Goal: Task Accomplishment & Management: Use online tool/utility

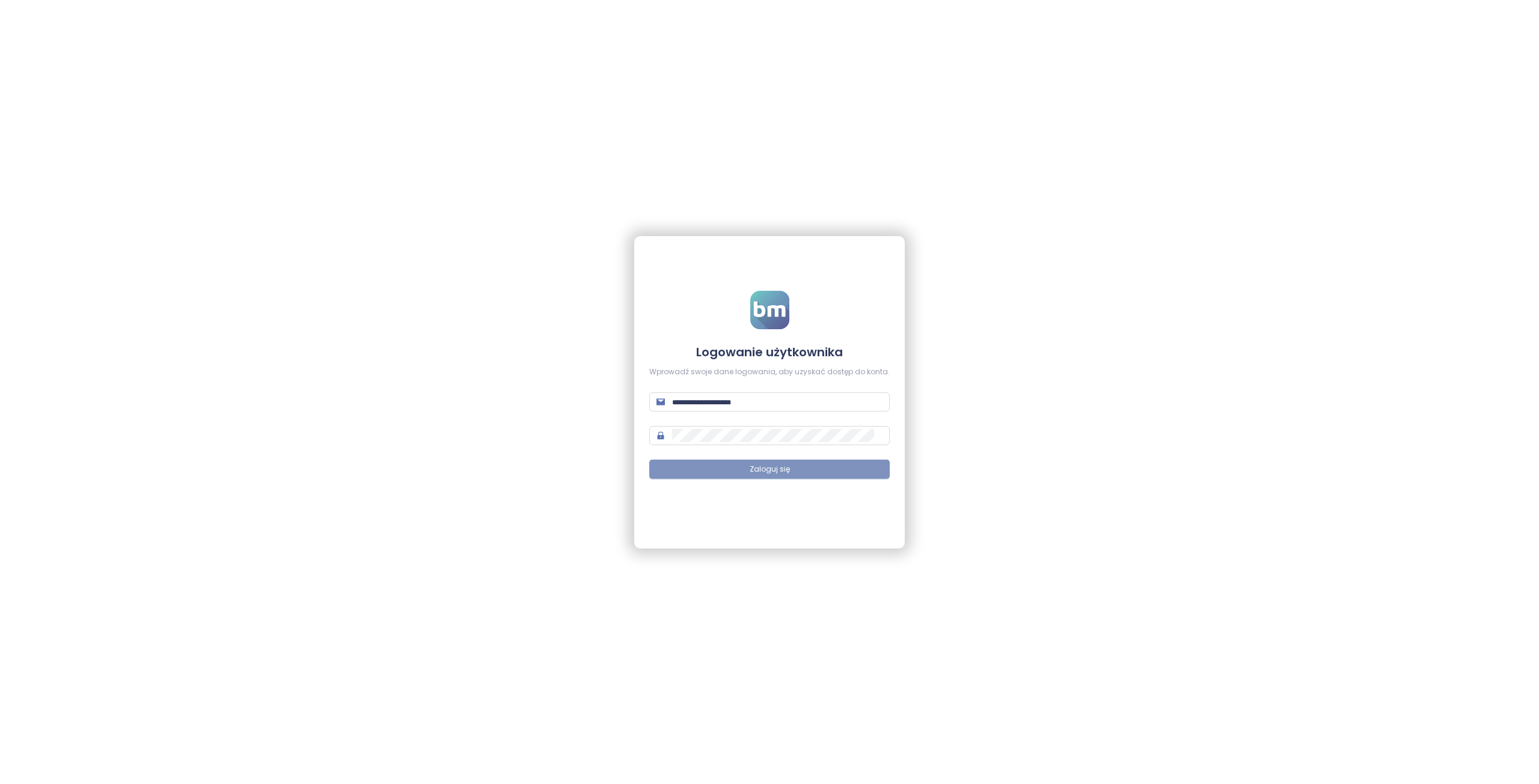
type input "**********"
click at [785, 464] on button "Zaloguj się" at bounding box center [770, 470] width 241 height 19
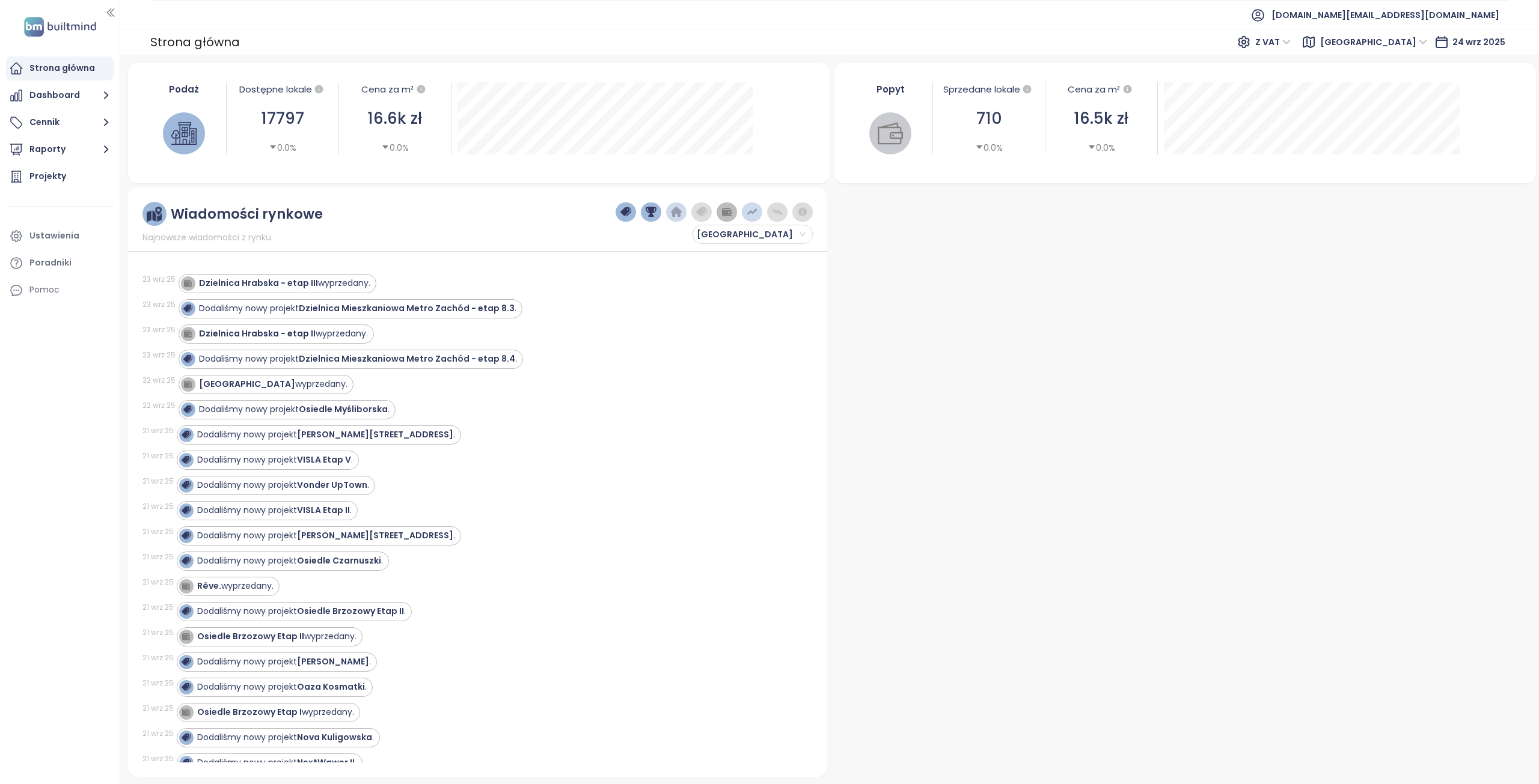
click at [1426, 47] on span "Warszawa" at bounding box center [1373, 42] width 107 height 18
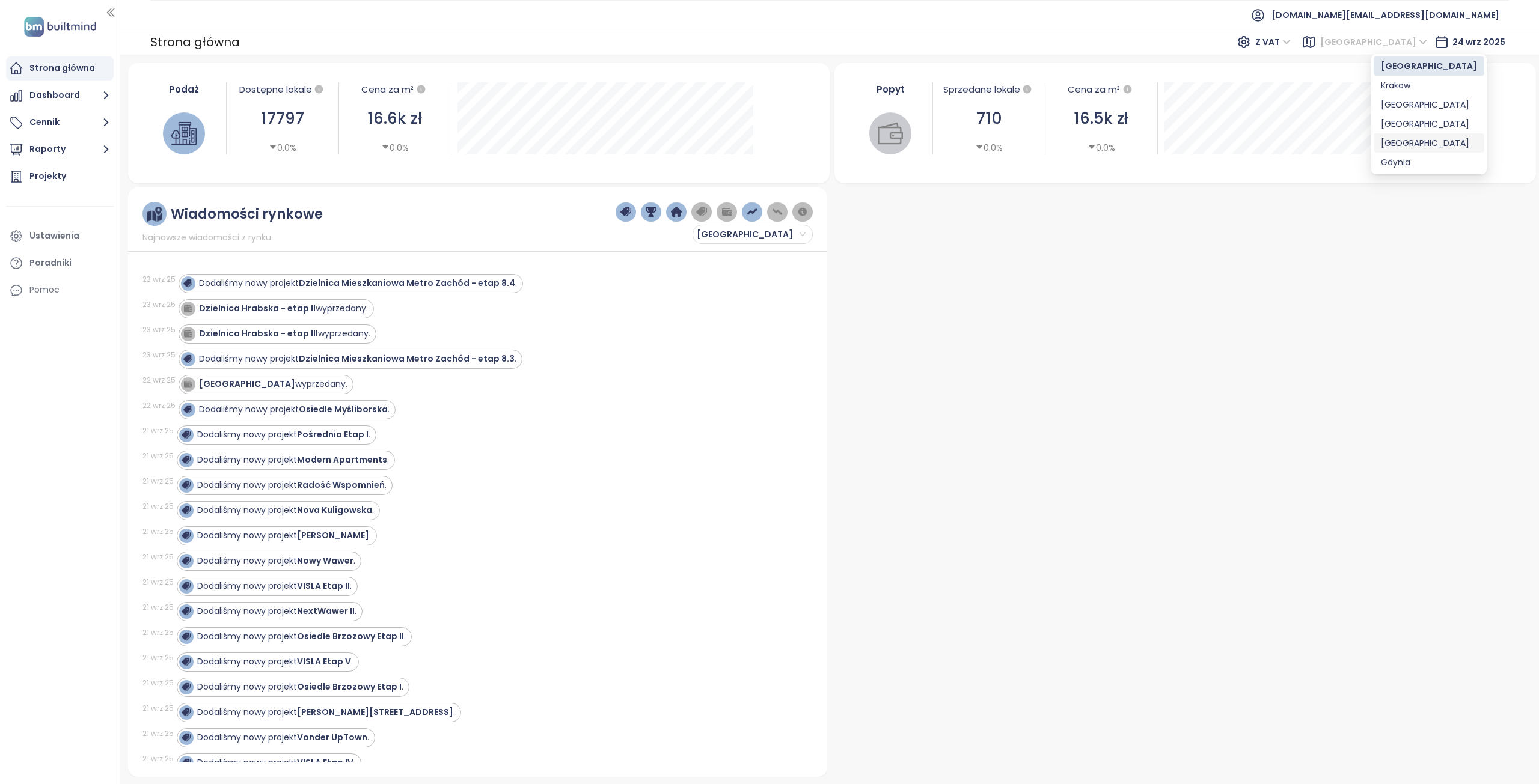
click at [1396, 164] on div "Gdynia" at bounding box center [1429, 162] width 96 height 13
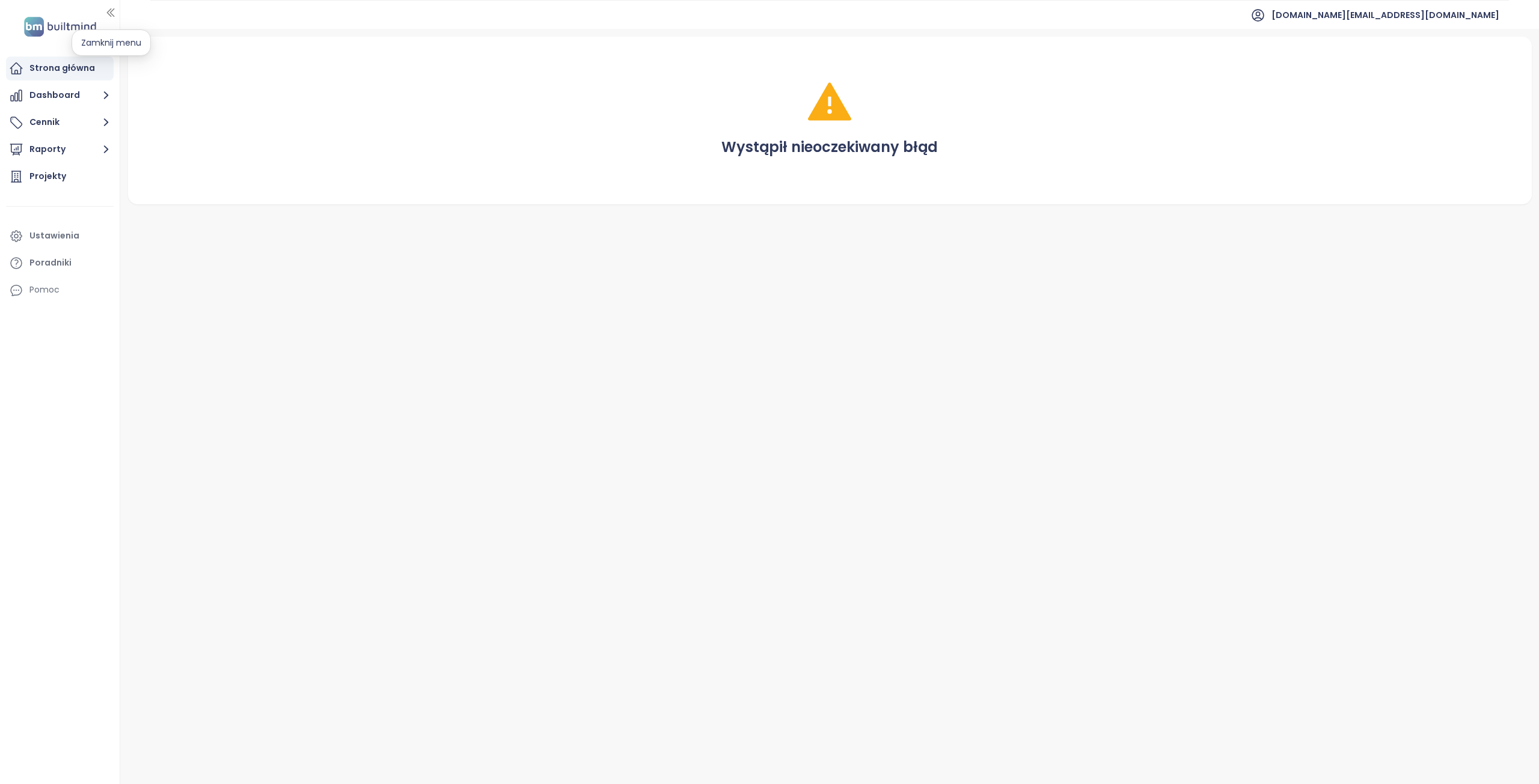
click at [115, 14] on icon "button" at bounding box center [111, 13] width 12 height 12
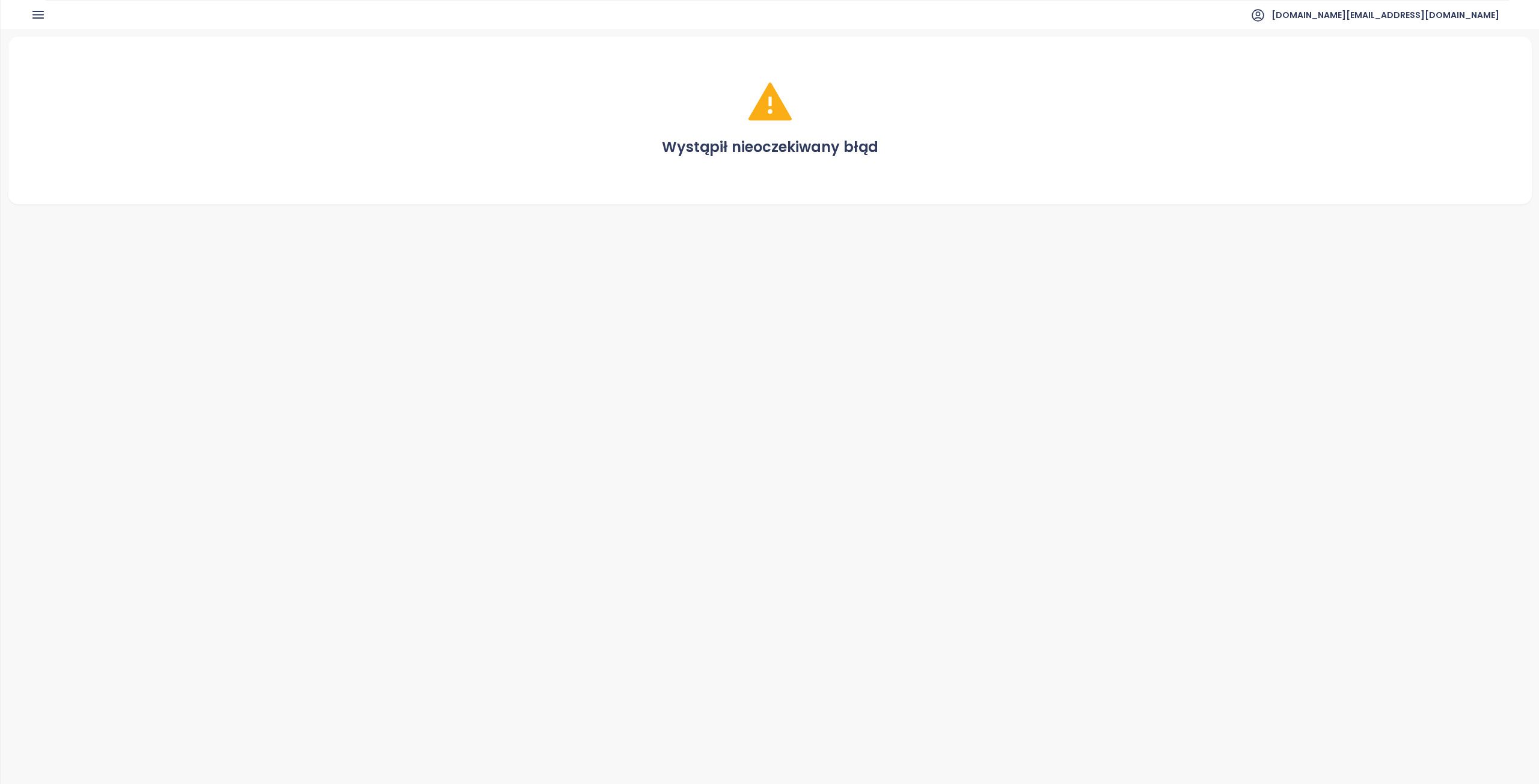
click at [37, 10] on icon "button" at bounding box center [38, 15] width 15 height 15
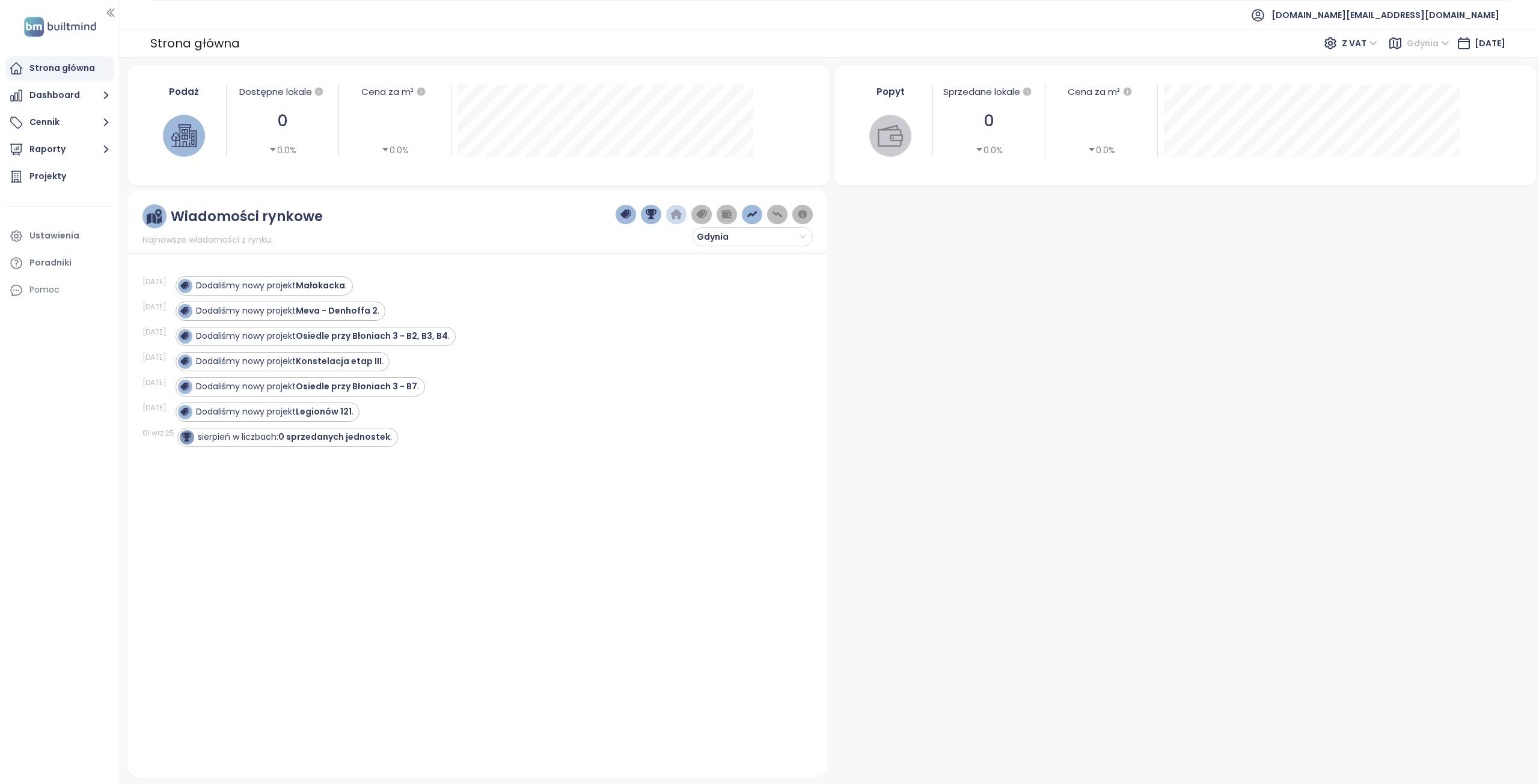
click at [1426, 44] on span "Gdynia" at bounding box center [1428, 43] width 43 height 18
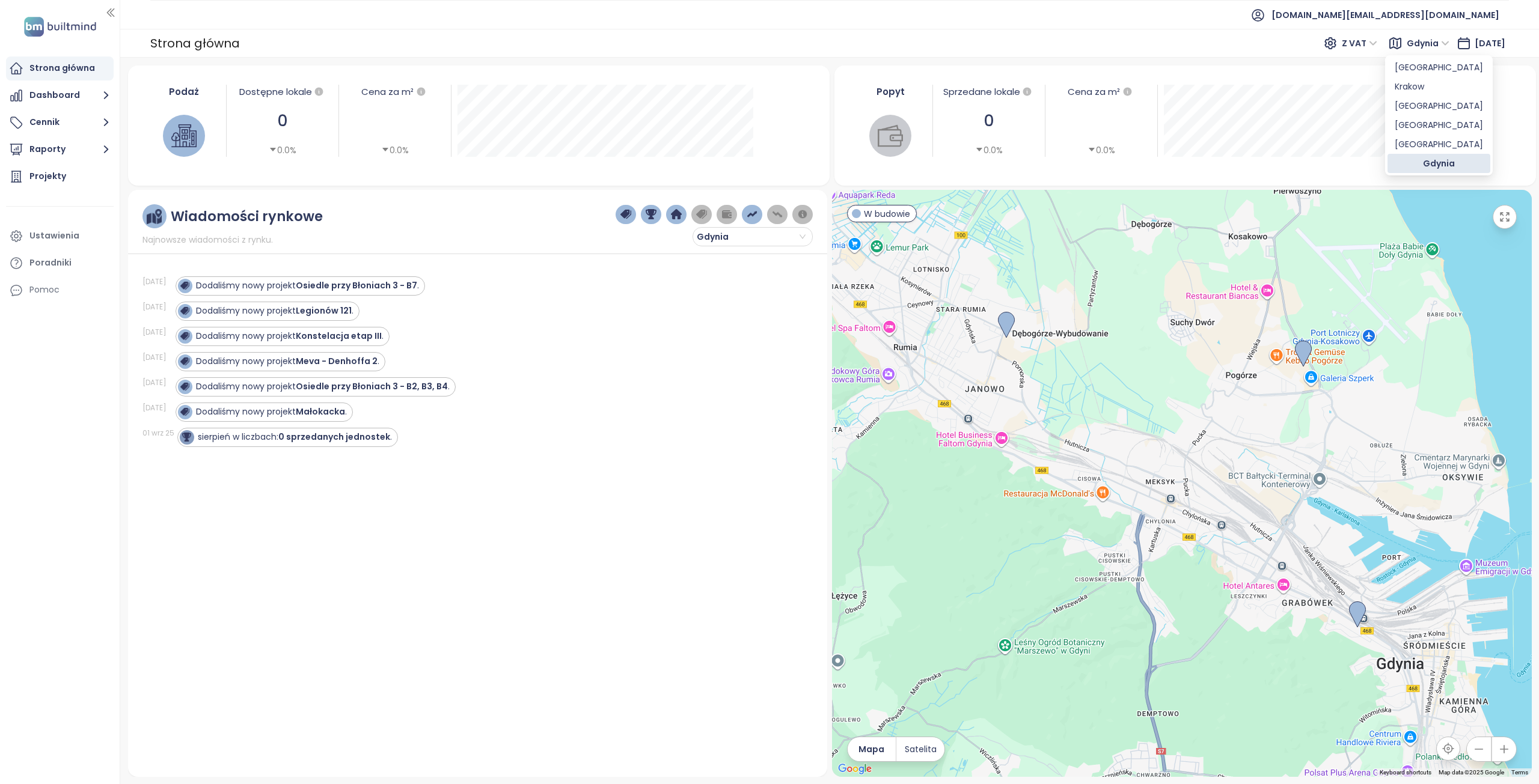
click at [1129, 21] on ul "[DOMAIN_NAME][EMAIL_ADDRESS][DOMAIN_NAME]" at bounding box center [829, 15] width 1359 height 30
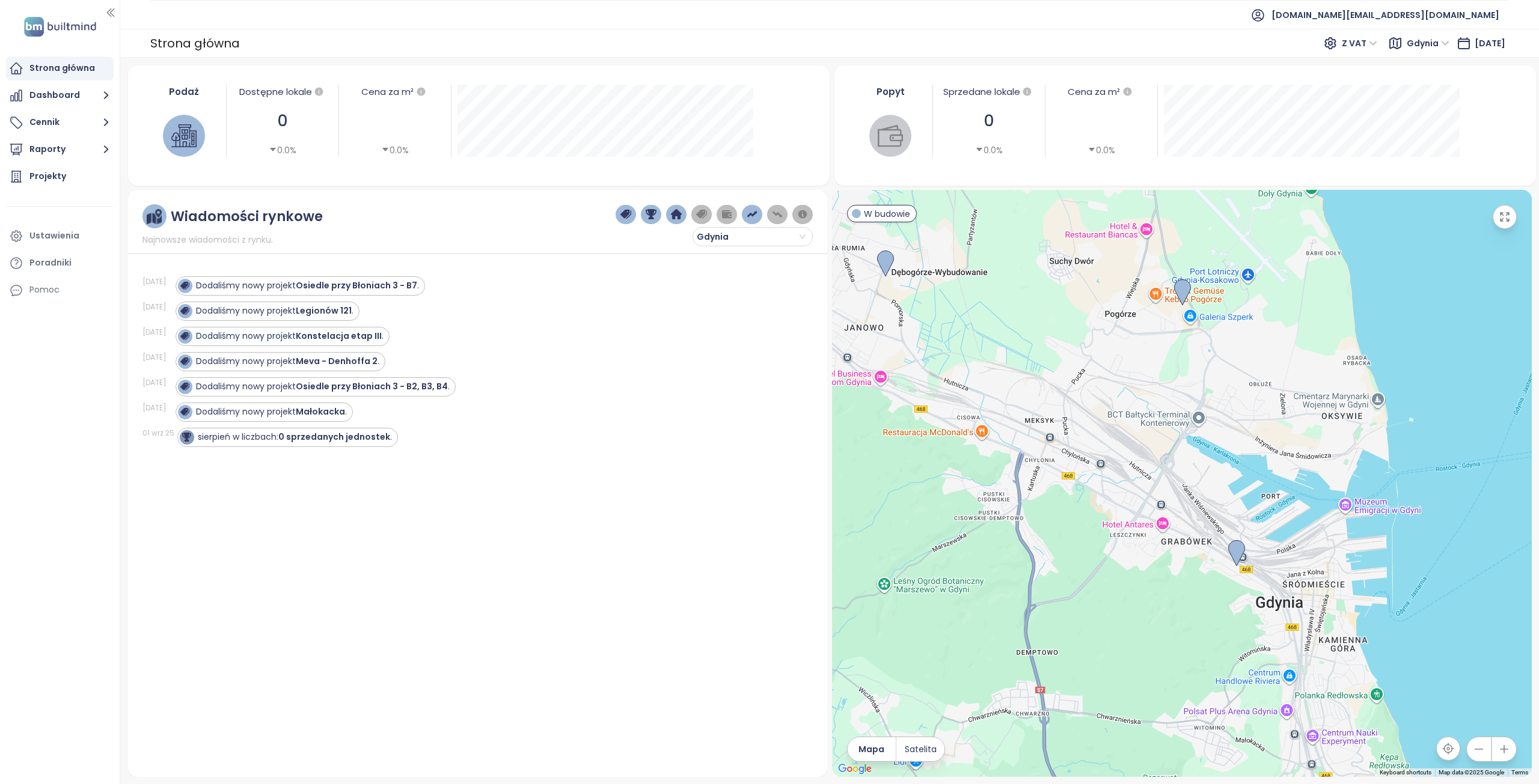
drag, startPoint x: 1255, startPoint y: 320, endPoint x: 1272, endPoint y: 447, distance: 128.1
click at [1272, 447] on div at bounding box center [1182, 483] width 699 height 587
click at [1183, 286] on img at bounding box center [1182, 292] width 27 height 36
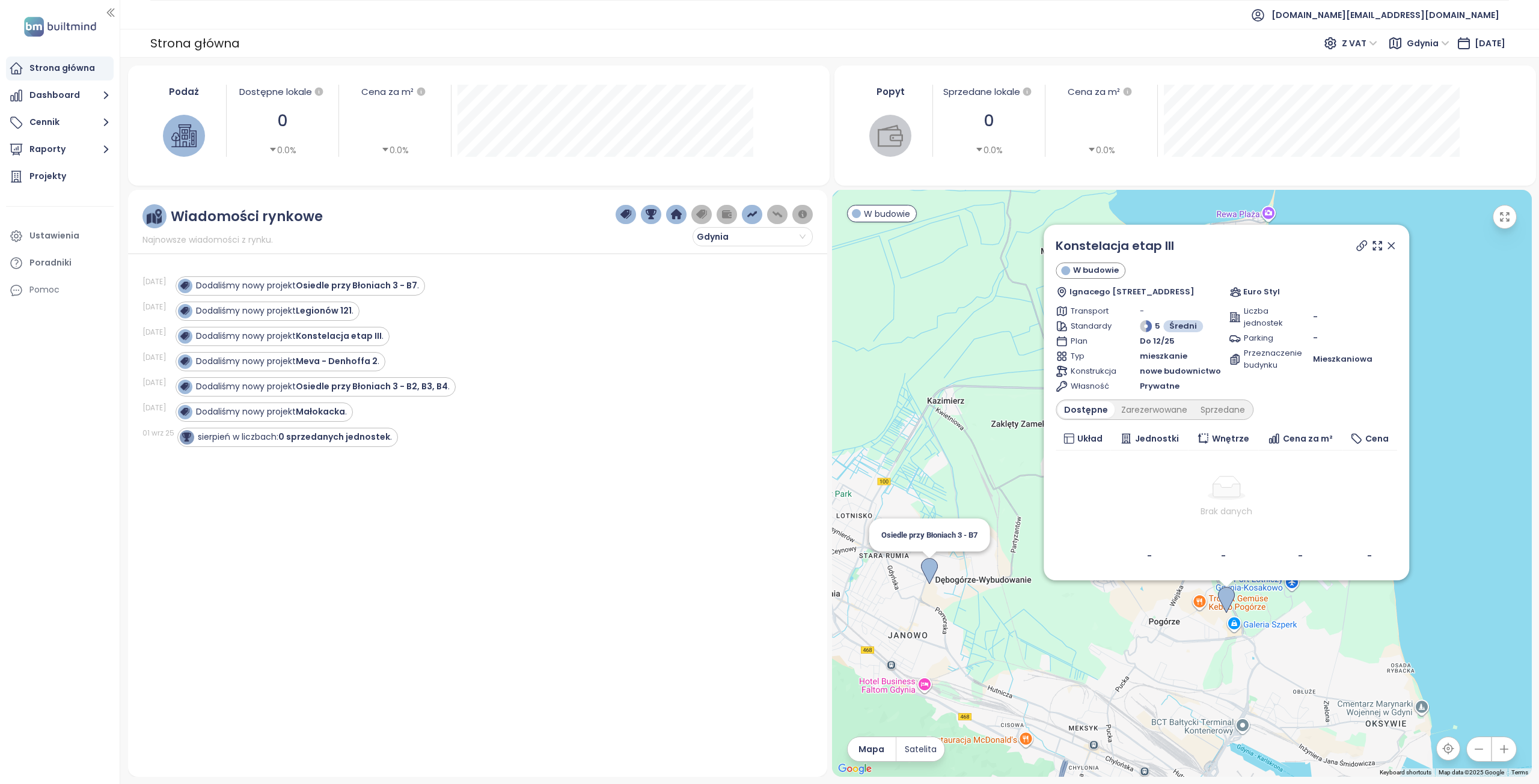
click at [927, 569] on img at bounding box center [929, 571] width 27 height 36
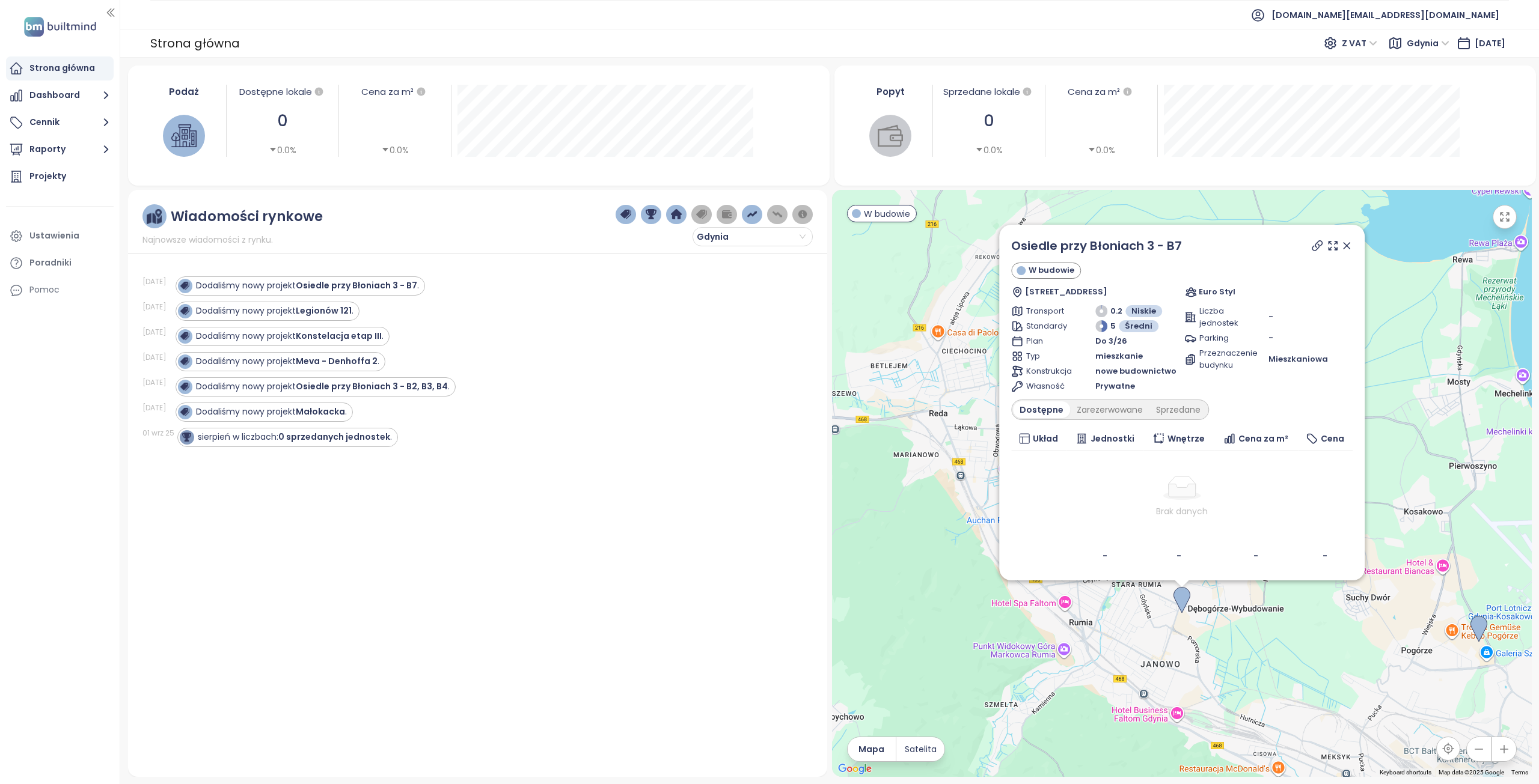
click at [1346, 248] on icon at bounding box center [1346, 246] width 6 height 6
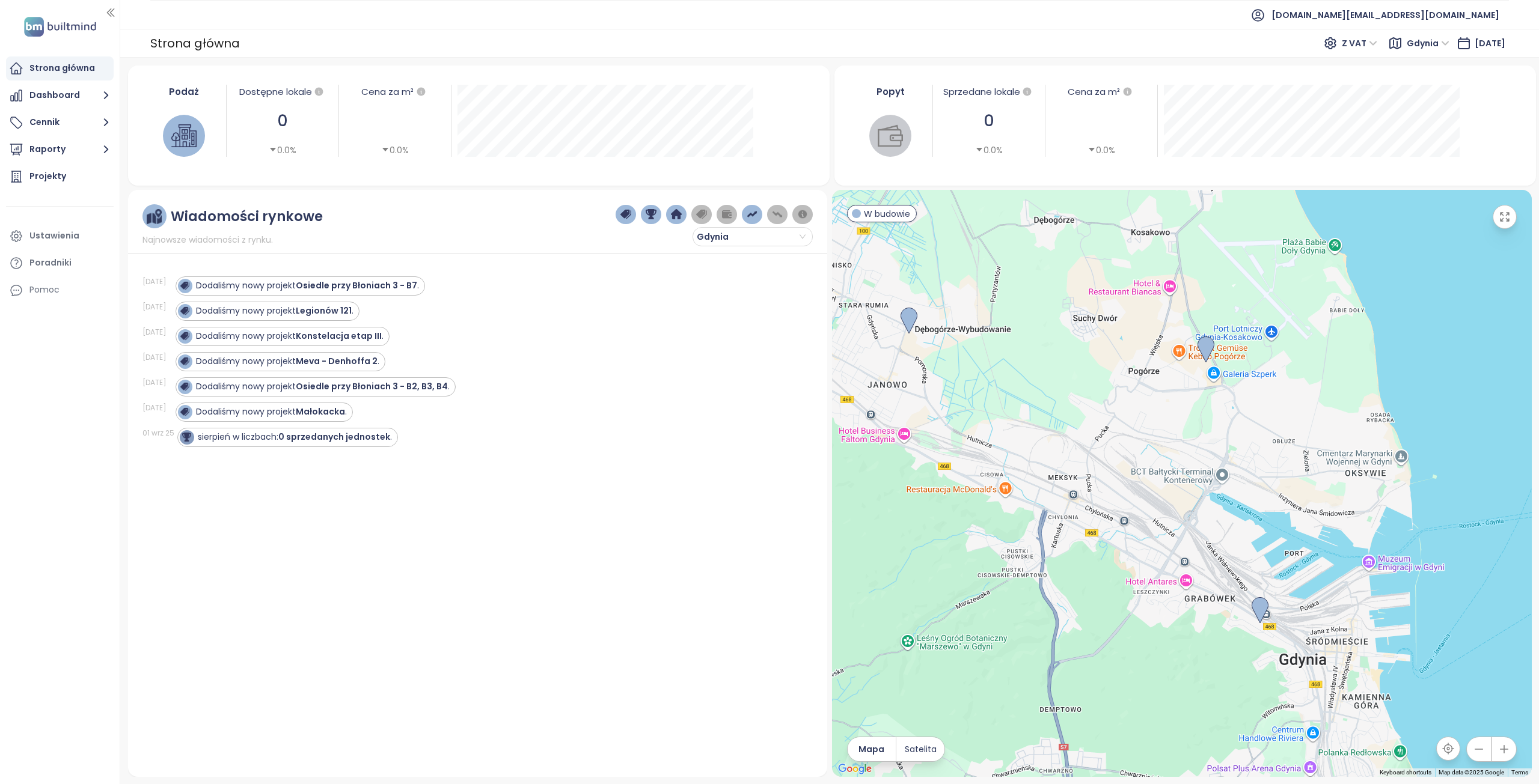
drag, startPoint x: 1354, startPoint y: 602, endPoint x: 1078, endPoint y: 321, distance: 393.9
click at [1078, 321] on div at bounding box center [1182, 483] width 699 height 587
